Goal: Task Accomplishment & Management: Use online tool/utility

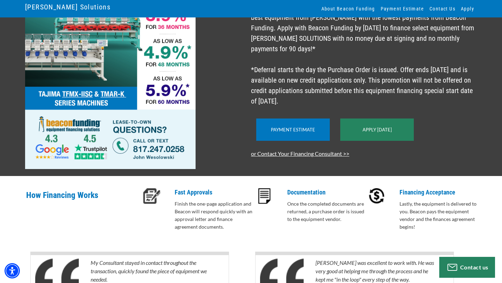
scroll to position [108, 0]
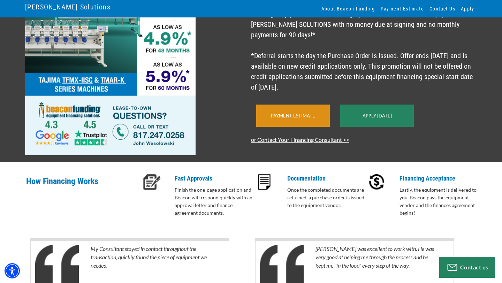
click at [278, 120] on div "Payment Estimate" at bounding box center [293, 116] width 74 height 22
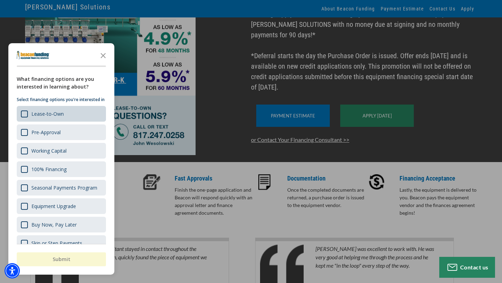
click at [60, 116] on div "Lease-to-Own" at bounding box center [61, 114] width 89 height 16
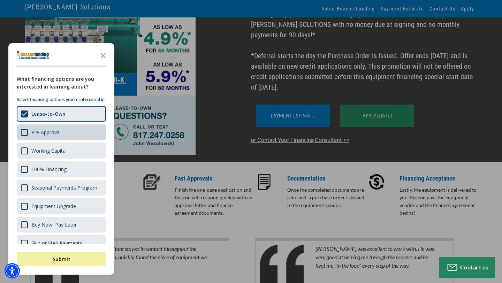
click at [55, 136] on div "Pre-Approval" at bounding box center [45, 132] width 29 height 7
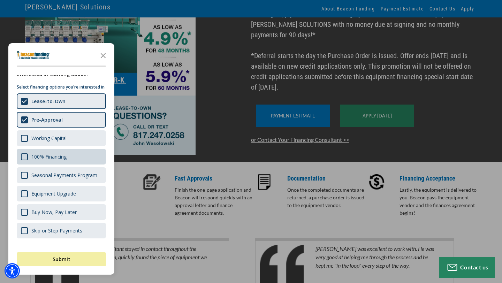
scroll to position [14, 0]
click at [59, 165] on div "100% Financing" at bounding box center [61, 157] width 89 height 16
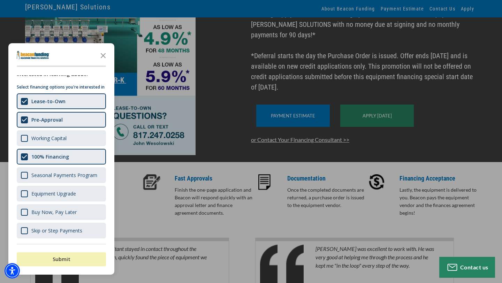
click at [66, 261] on button "Submit" at bounding box center [61, 259] width 89 height 14
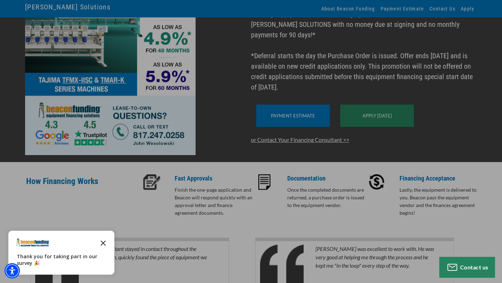
click at [107, 243] on icon "Close the survey" at bounding box center [103, 243] width 14 height 14
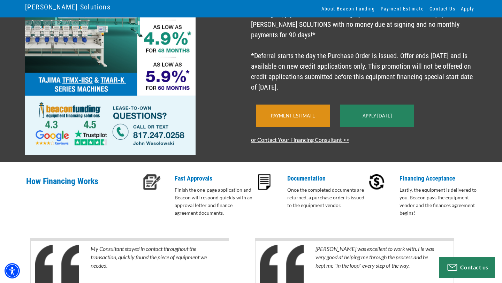
click at [288, 119] on link "Payment Estimate" at bounding box center [293, 116] width 44 height 6
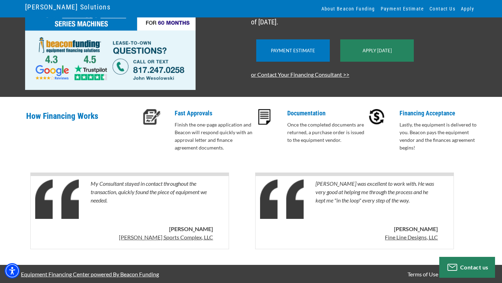
scroll to position [174, 0]
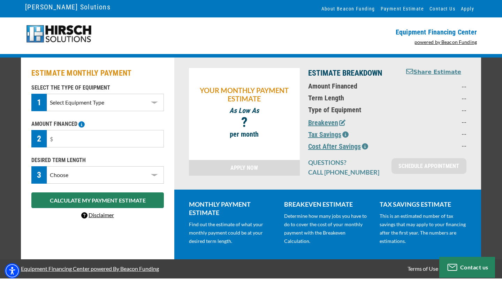
click at [138, 105] on select "Select Equipment Type DTG Printing Embroidery Screen Printing Software and Auto…" at bounding box center [105, 102] width 117 height 17
select select "1"
click at [121, 143] on input "text" at bounding box center [105, 138] width 117 height 17
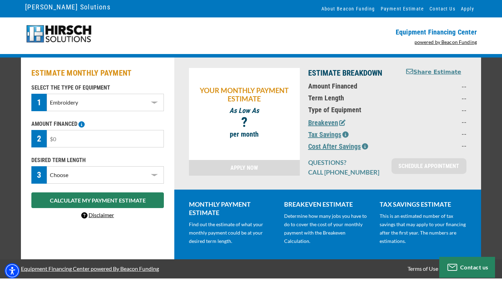
click at [36, 136] on div "2" at bounding box center [38, 138] width 15 height 17
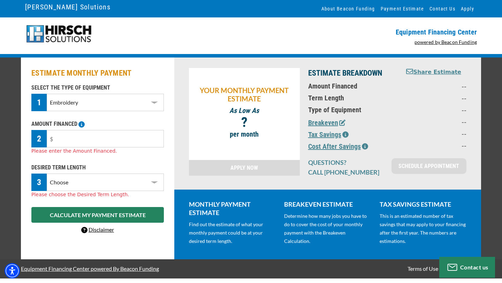
click at [93, 180] on select "Choose 36 Months 48 Months 60 Months" at bounding box center [105, 182] width 117 height 17
select select "36"
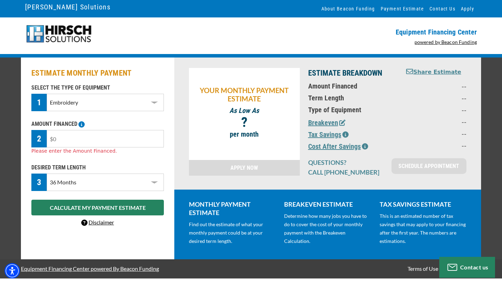
click at [102, 135] on input "text" at bounding box center [105, 138] width 117 height 17
type input "$32,000"
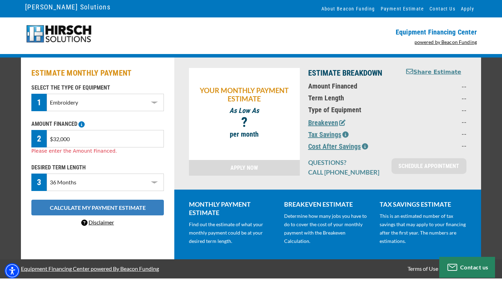
click at [147, 208] on div "SELECT THE TYPE OF EQUIPMENT 1 Select Equipment Type DTG Printing Embroidery Sc…" at bounding box center [97, 155] width 141 height 143
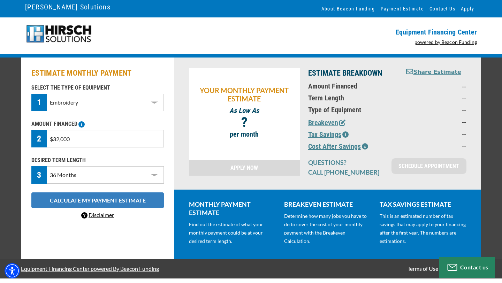
click at [98, 199] on button "CALCULATE MY PAYMENT ESTIMATE" at bounding box center [97, 200] width 132 height 16
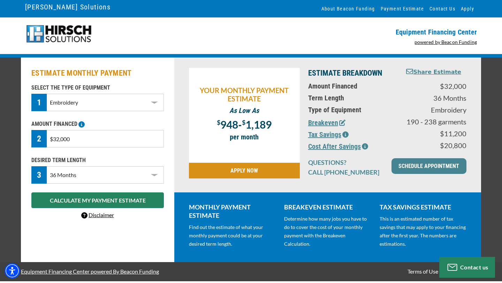
click at [53, 36] on img at bounding box center [58, 33] width 67 height 19
